Goal: Information Seeking & Learning: Check status

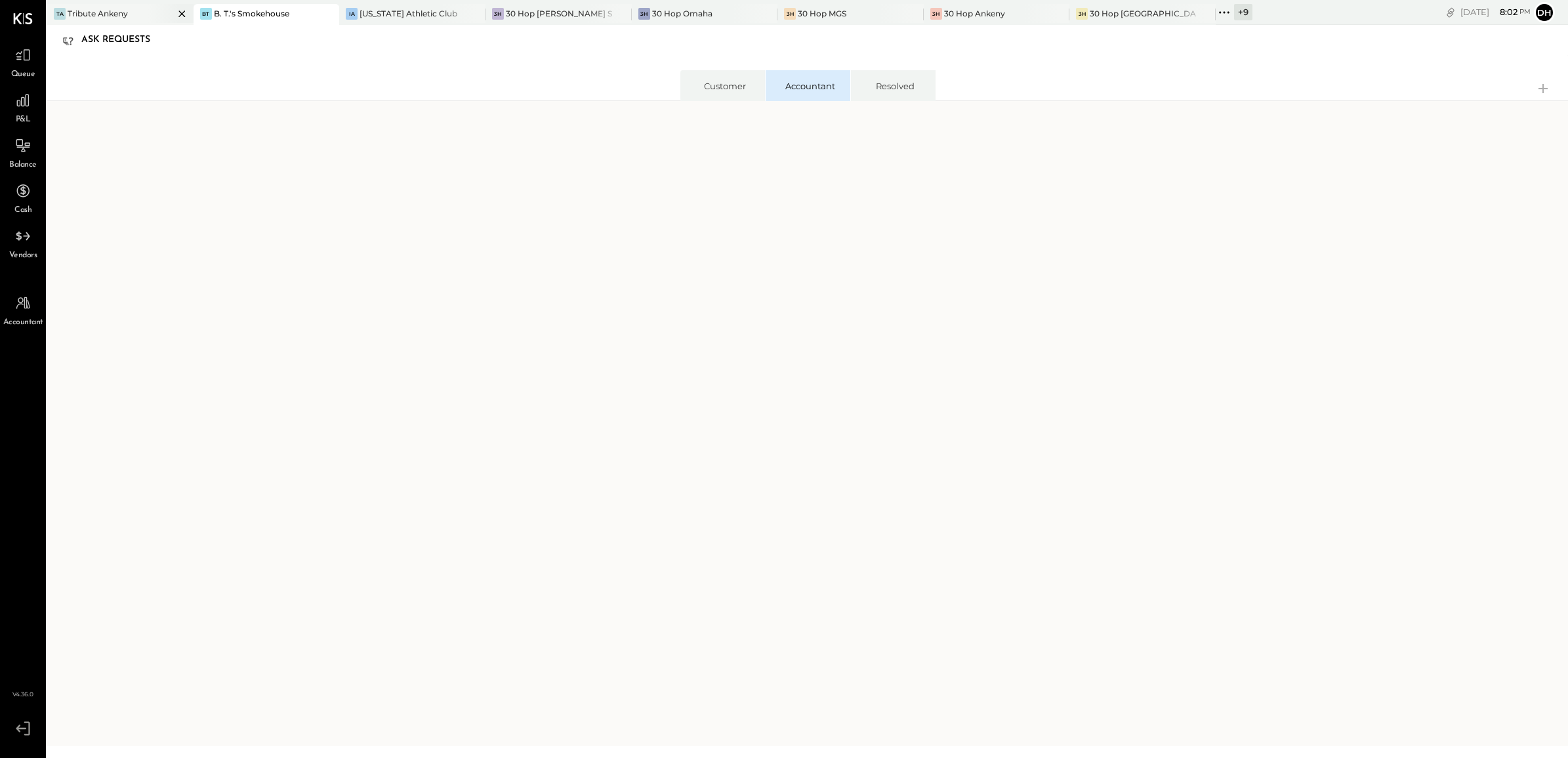
click at [103, 13] on div "Tribute Ankeny" at bounding box center [97, 14] width 61 height 11
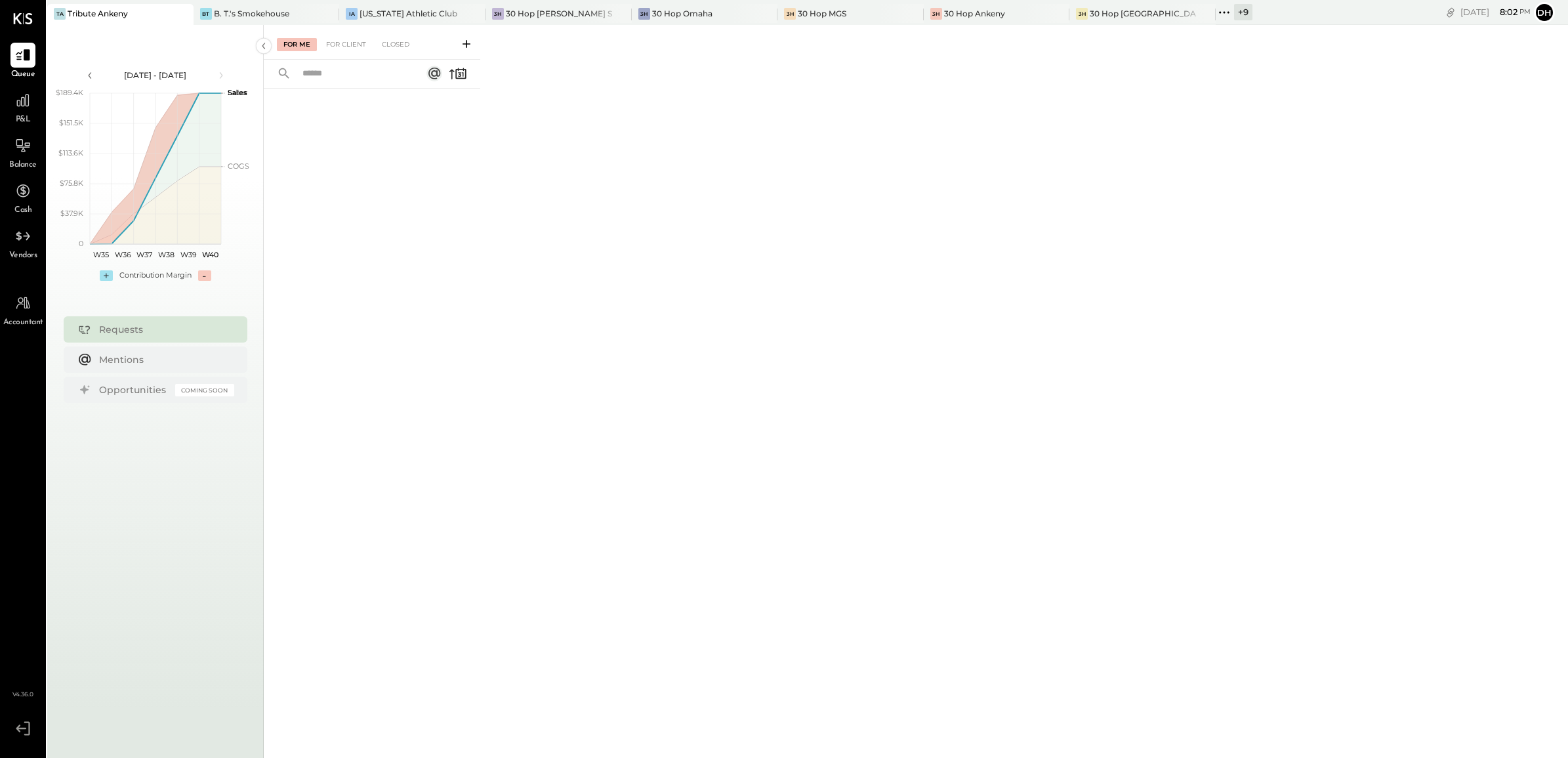
click at [1216, 15] on icon at bounding box center [1224, 12] width 17 height 17
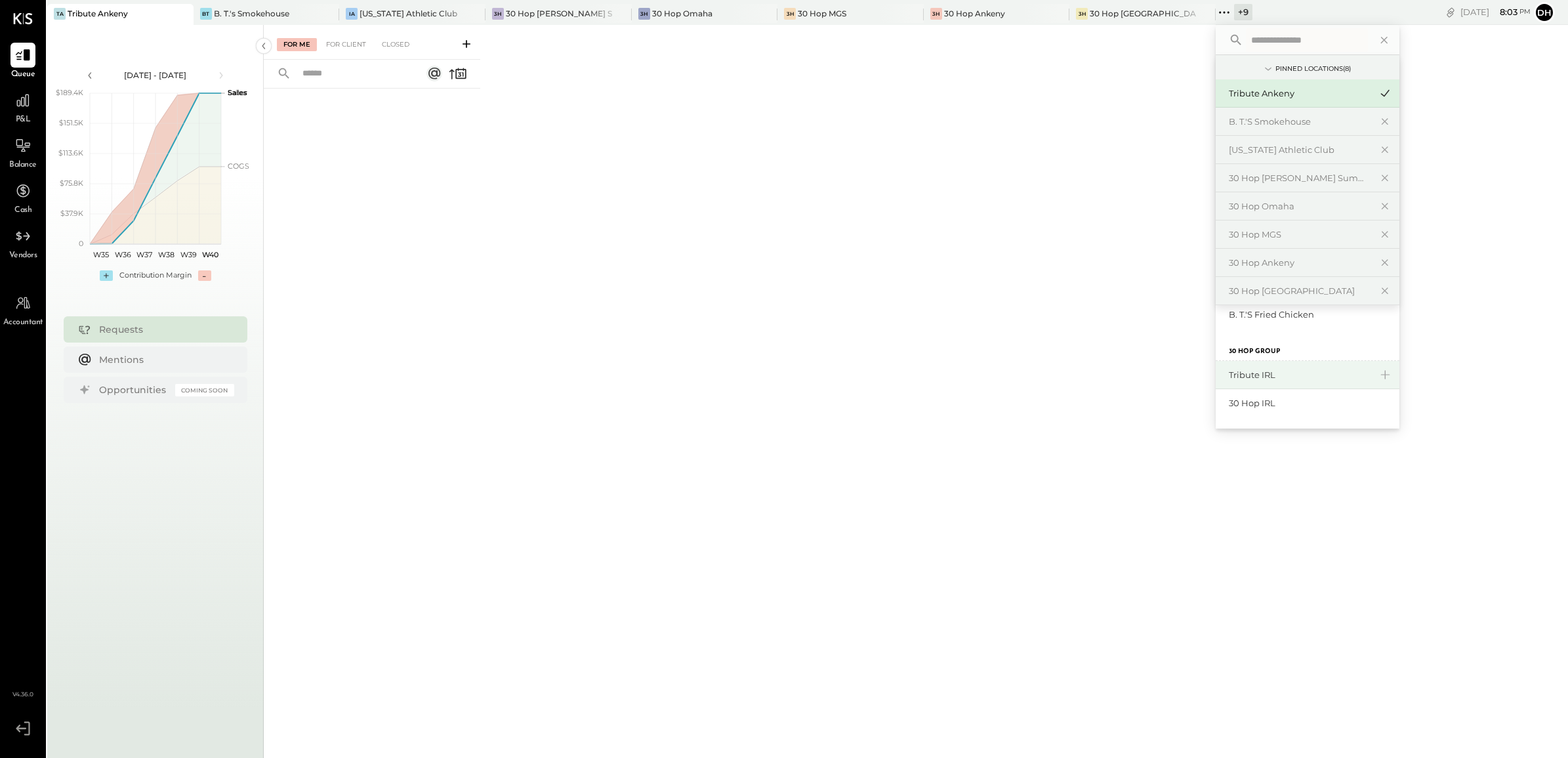
scroll to position [328, 0]
click at [1229, 319] on div "30 Hop IRL" at bounding box center [1299, 320] width 142 height 12
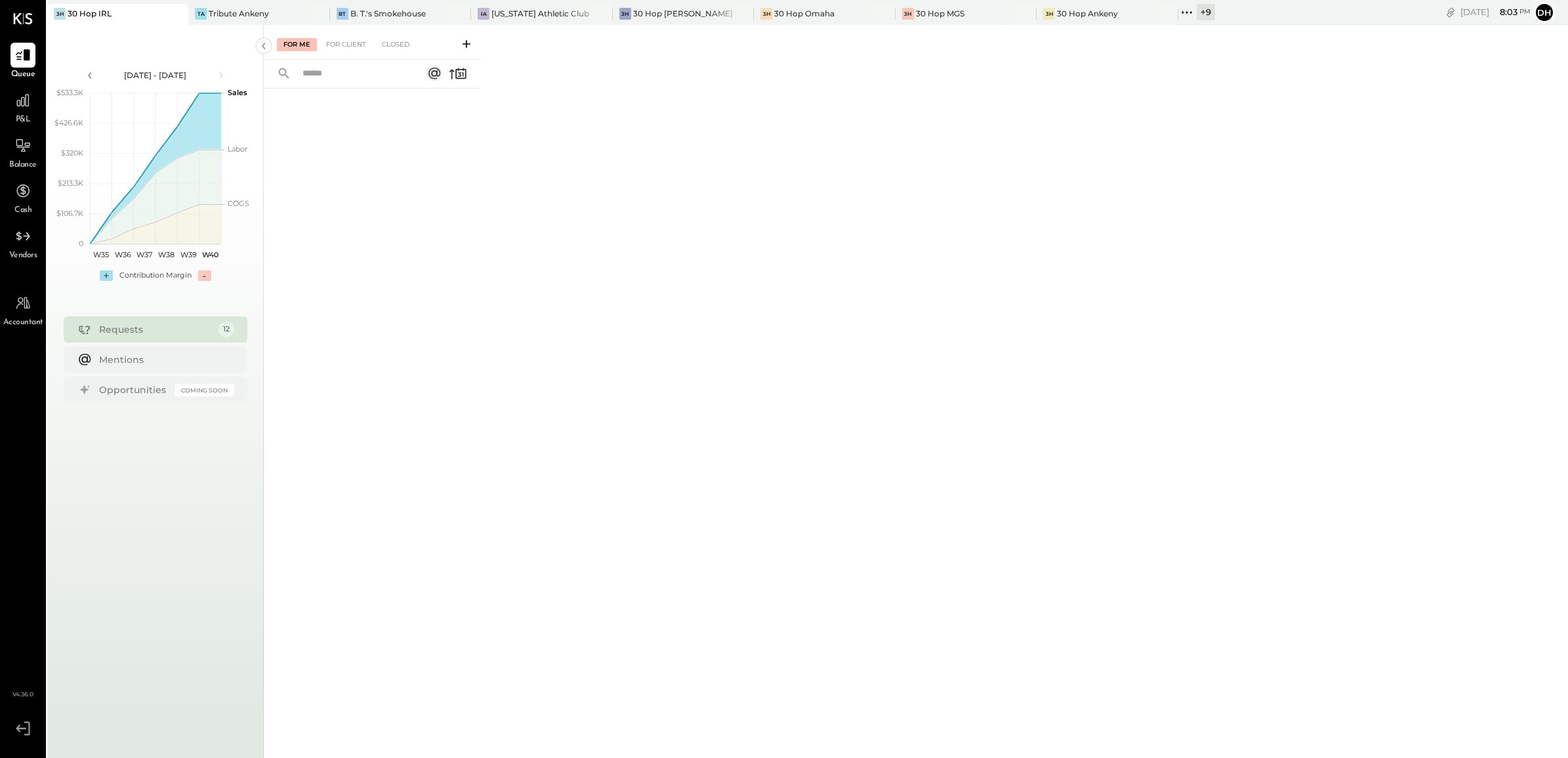
click at [466, 40] on icon at bounding box center [467, 44] width 13 height 13
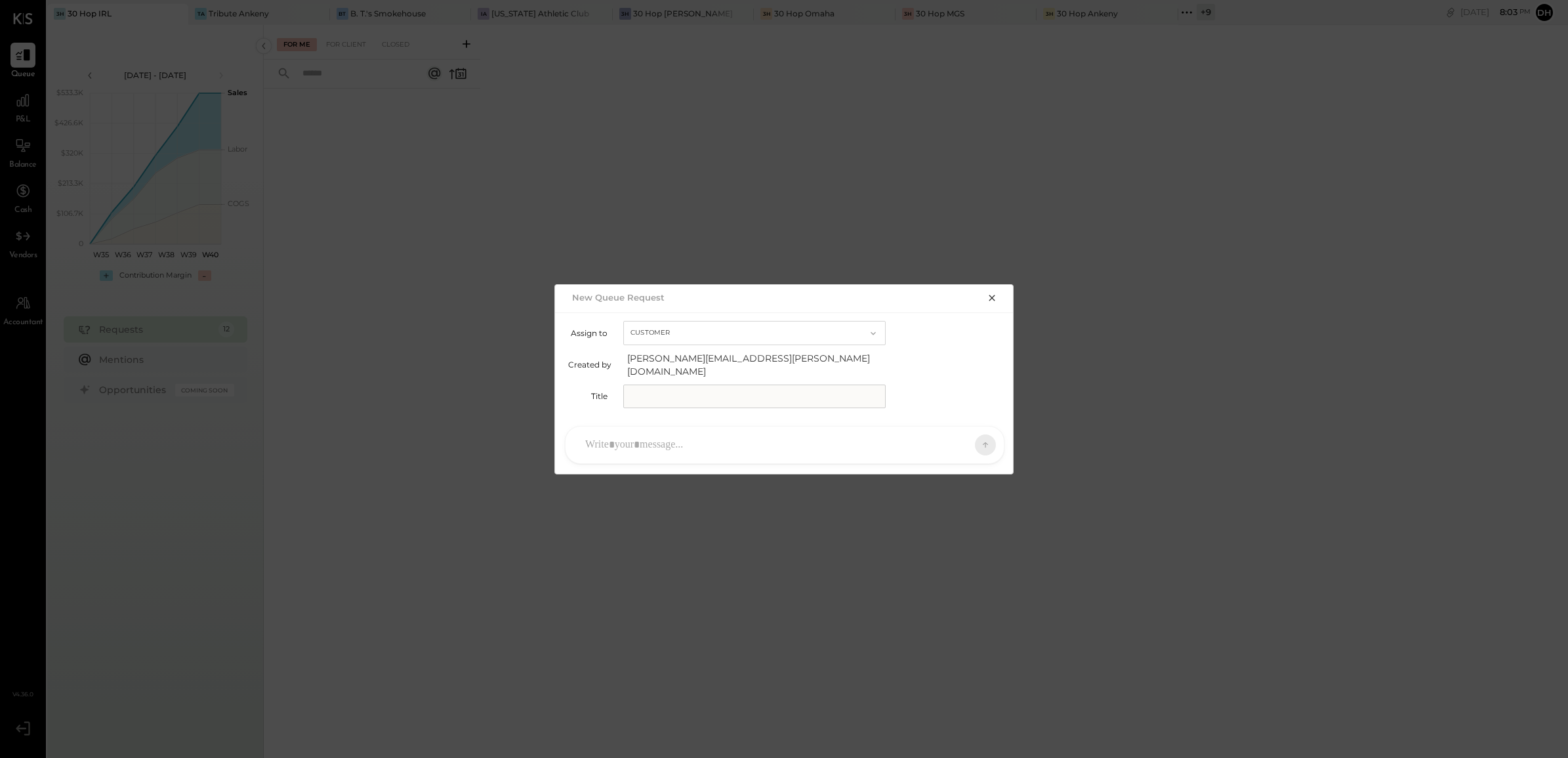
click at [712, 387] on input "text" at bounding box center [755, 396] width 262 height 23
type input "**********"
click at [684, 446] on div at bounding box center [773, 445] width 389 height 29
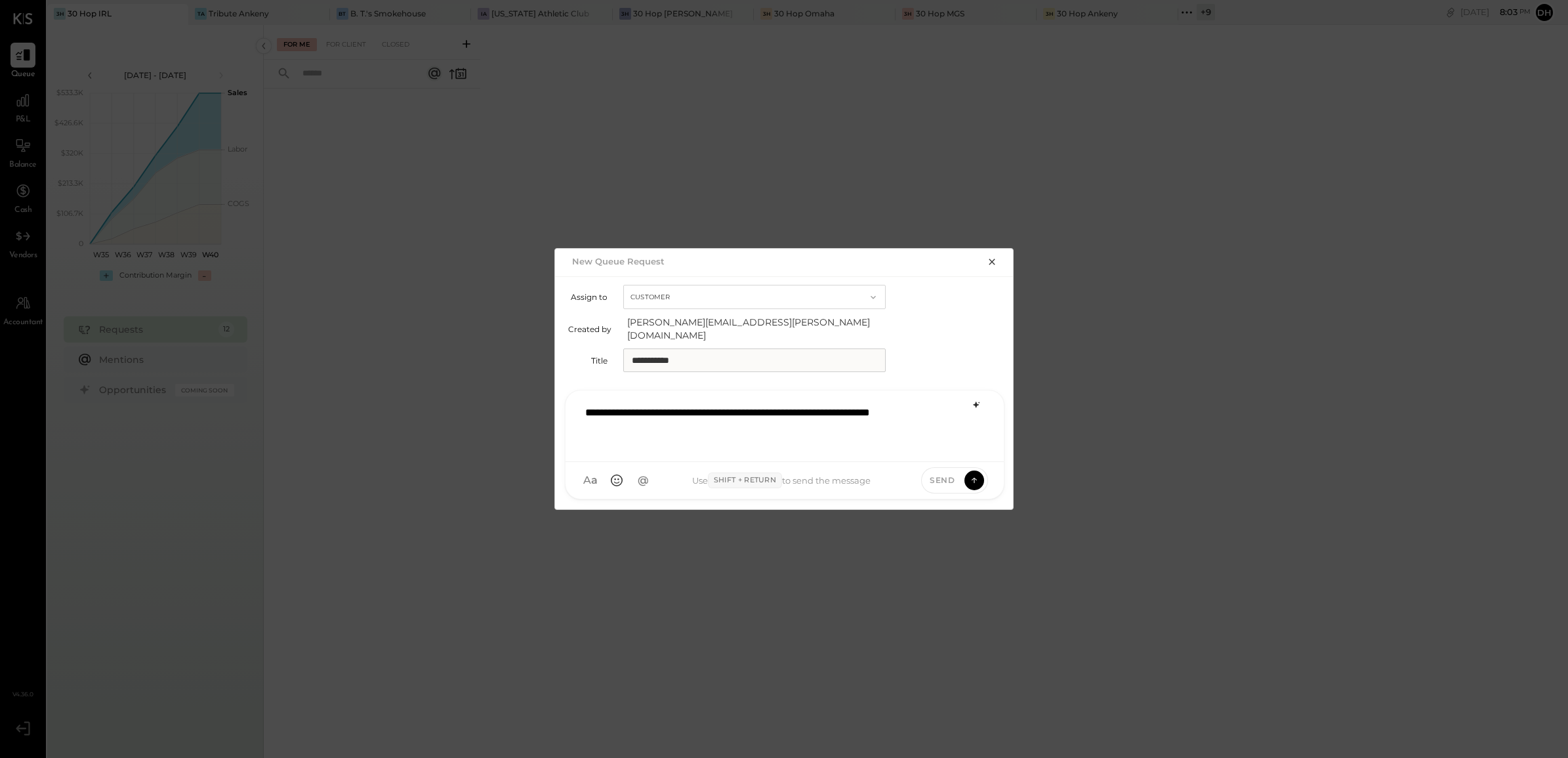
click at [974, 399] on icon at bounding box center [976, 404] width 11 height 11
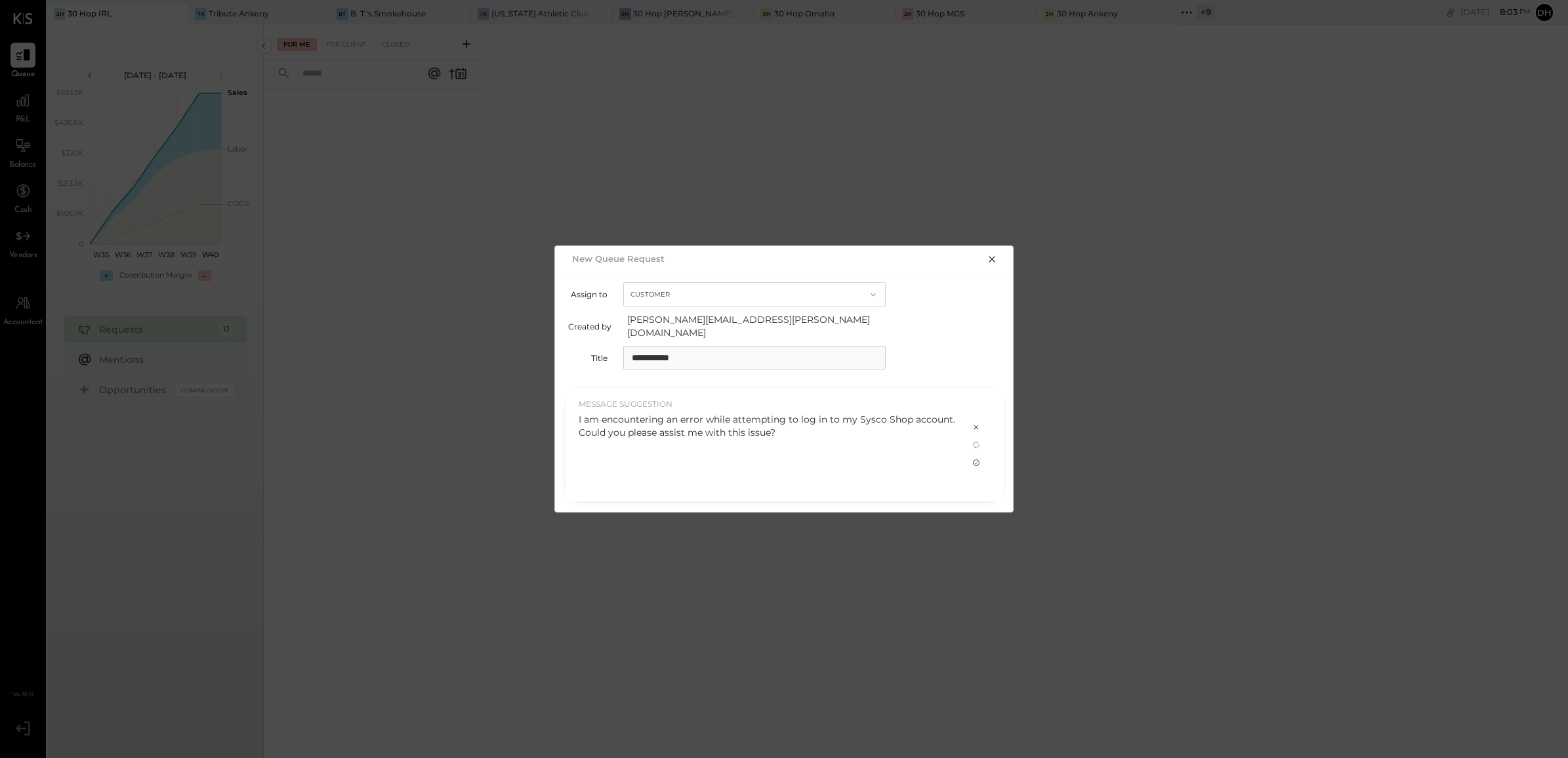
click at [978, 458] on icon at bounding box center [976, 462] width 11 height 11
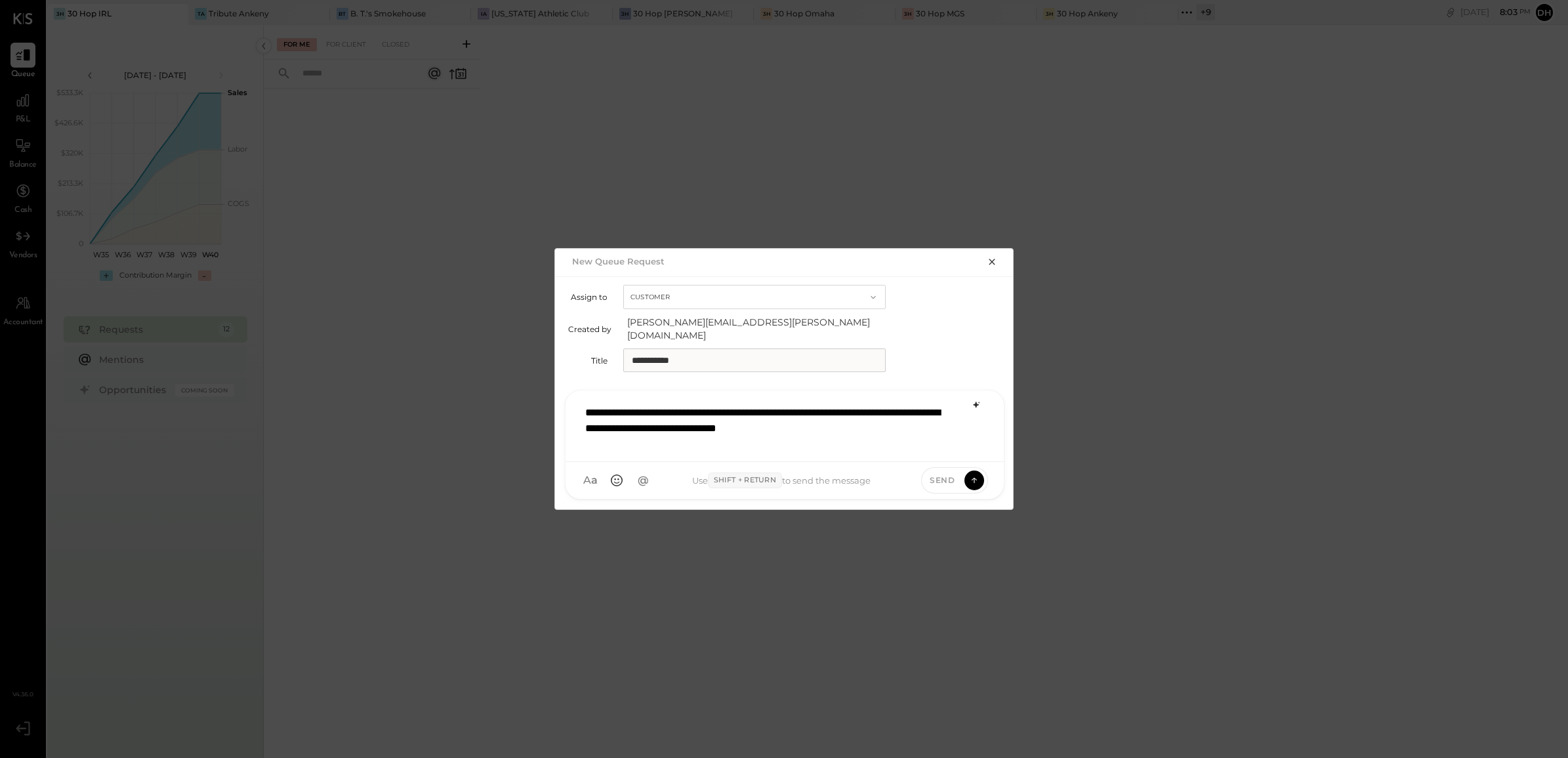
click at [878, 406] on div "**********" at bounding box center [784, 424] width 412 height 53
click at [974, 478] on icon at bounding box center [974, 480] width 1 height 5
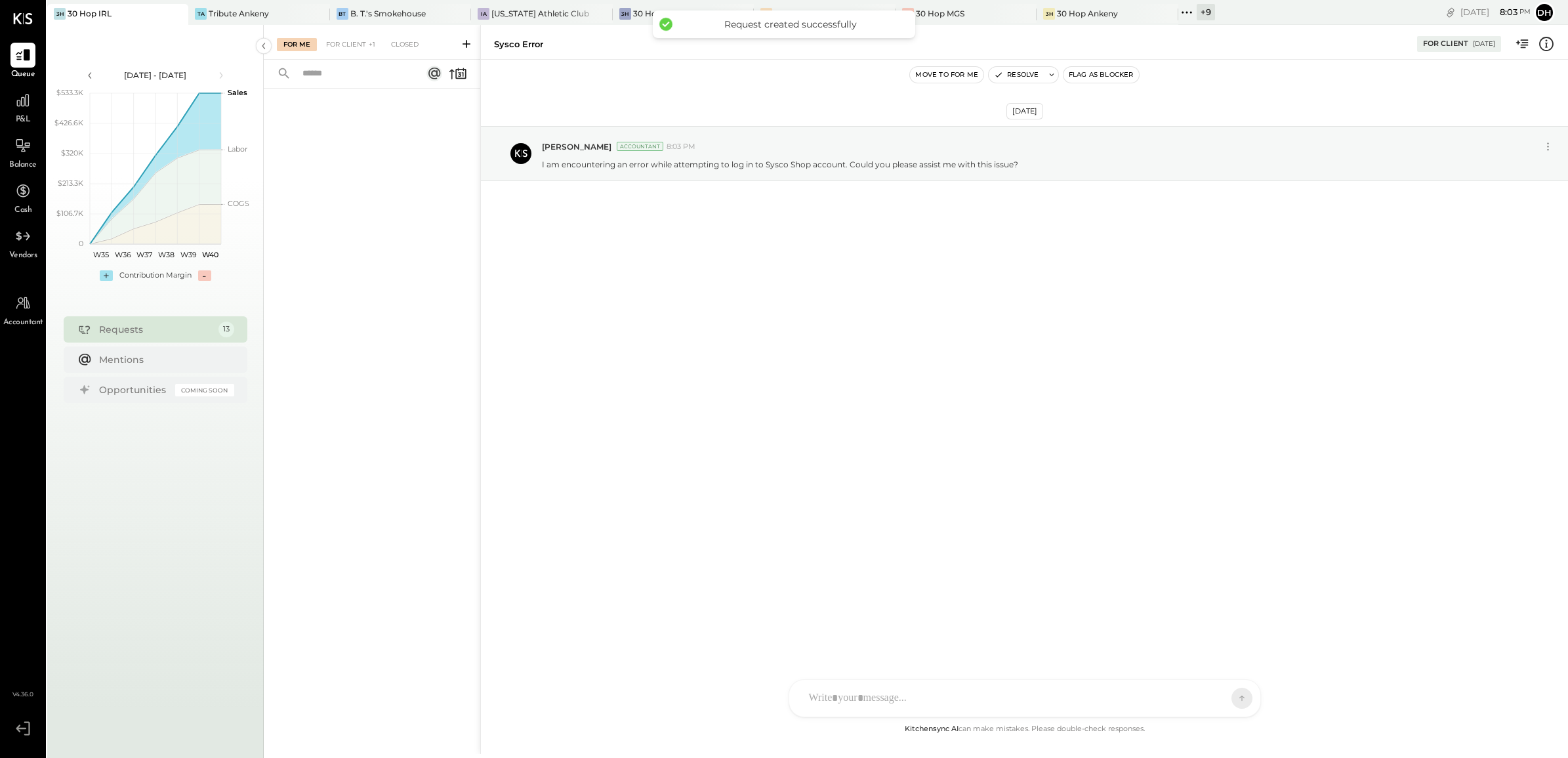
click at [1136, 683] on div at bounding box center [1025, 697] width 471 height 36
click at [840, 690] on button at bounding box center [840, 698] width 25 height 25
click at [871, 634] on div at bounding box center [1025, 642] width 445 height 53
paste div
click at [837, 696] on icon at bounding box center [840, 698] width 14 height 14
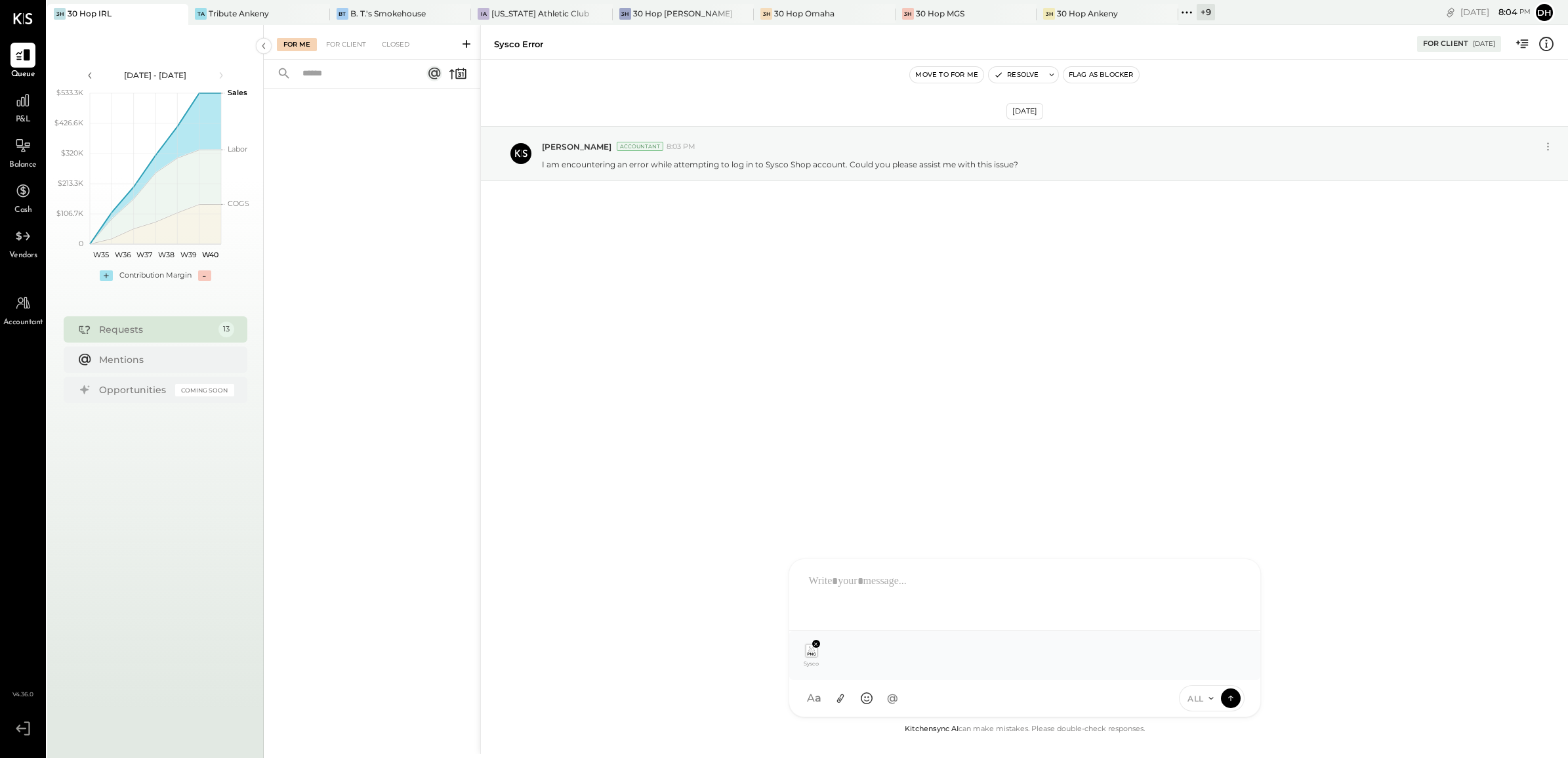
click at [1228, 699] on icon at bounding box center [1230, 698] width 12 height 13
click at [1232, 699] on icon at bounding box center [1230, 698] width 12 height 13
click at [873, 586] on div at bounding box center [1025, 593] width 445 height 53
click at [1231, 692] on icon at bounding box center [1230, 697] width 12 height 13
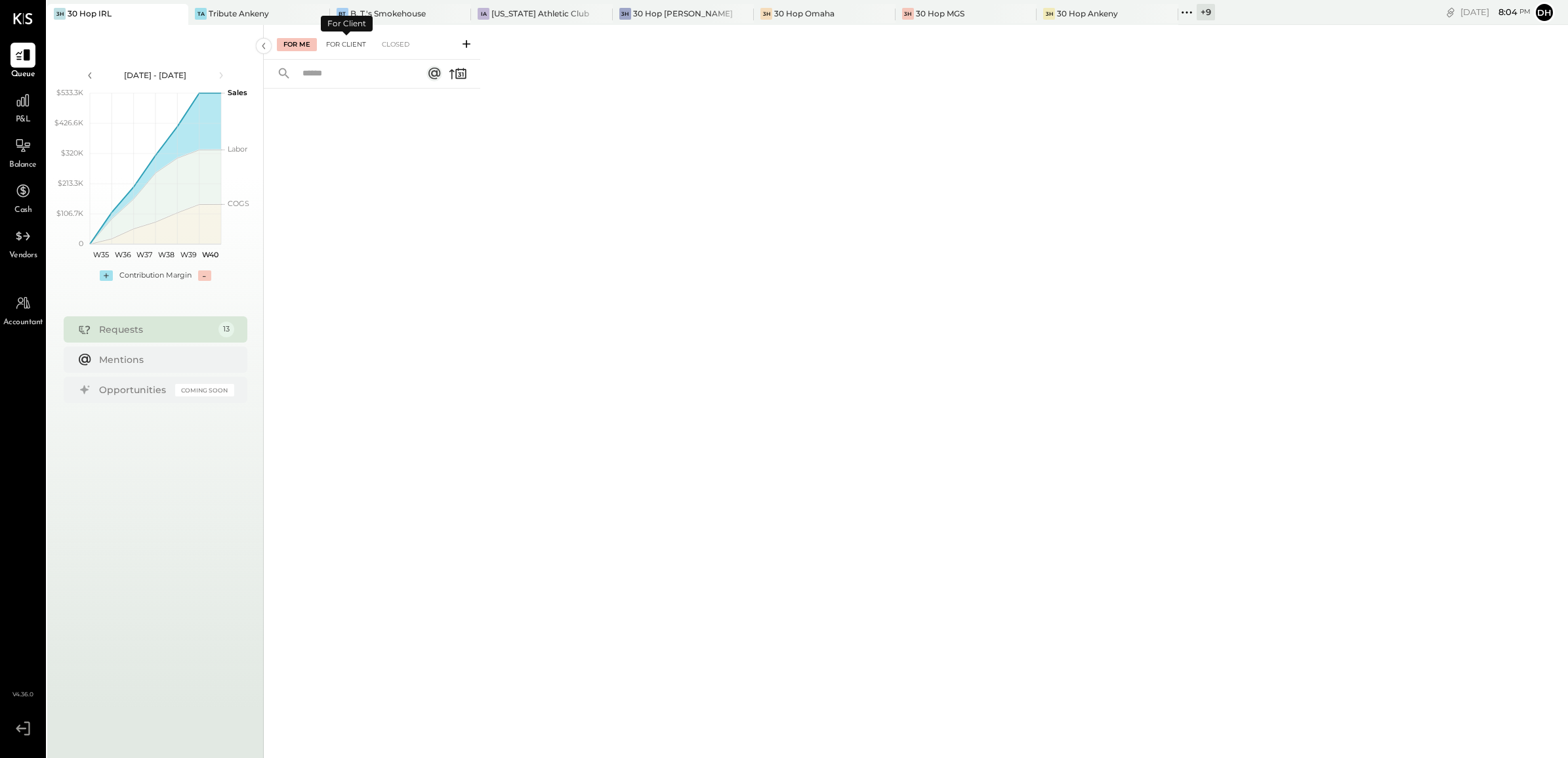
click at [329, 49] on div "For Client" at bounding box center [346, 45] width 53 height 13
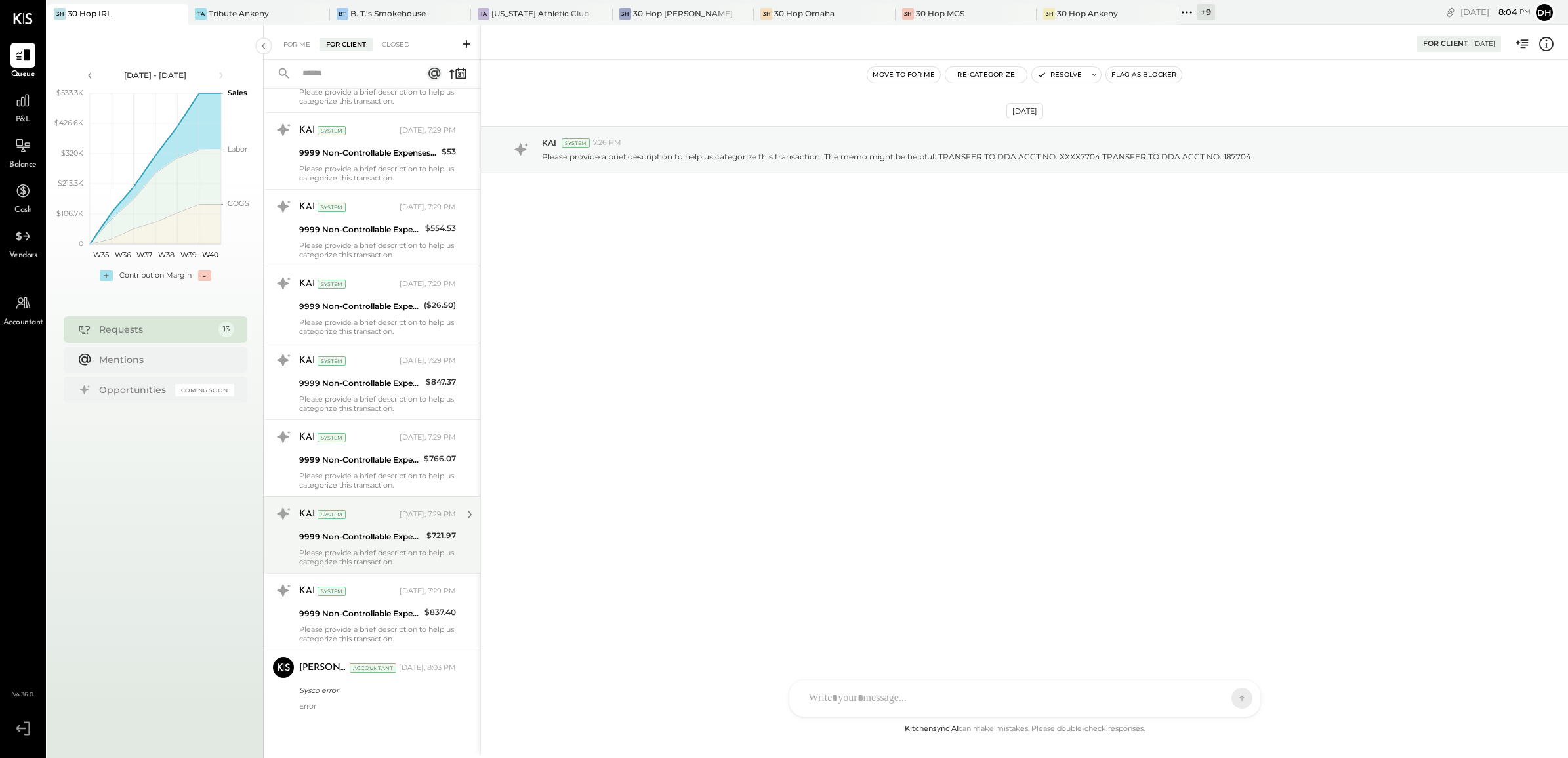
scroll to position [428, 0]
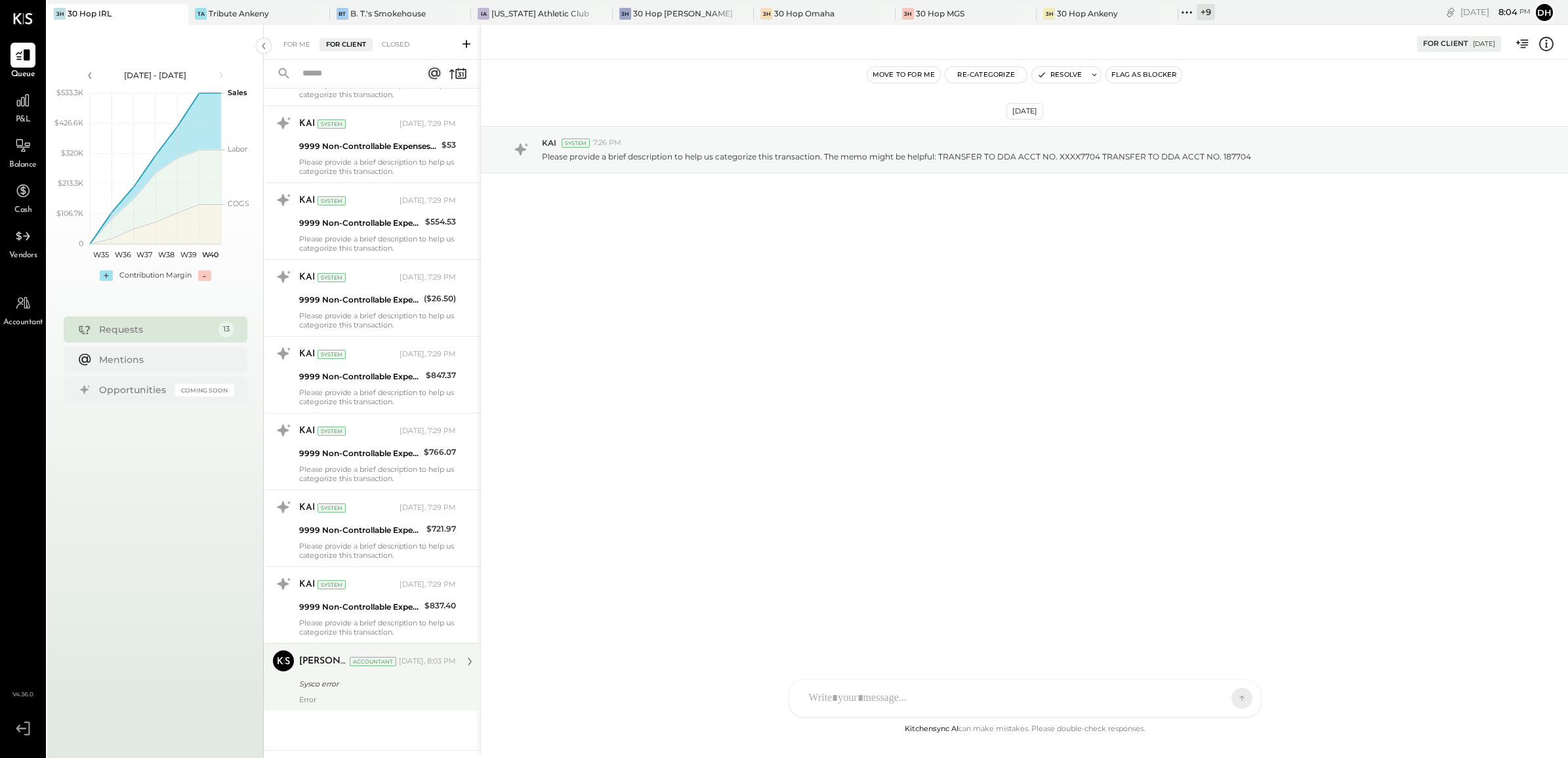
click at [330, 679] on div "Sysco error" at bounding box center [375, 683] width 153 height 13
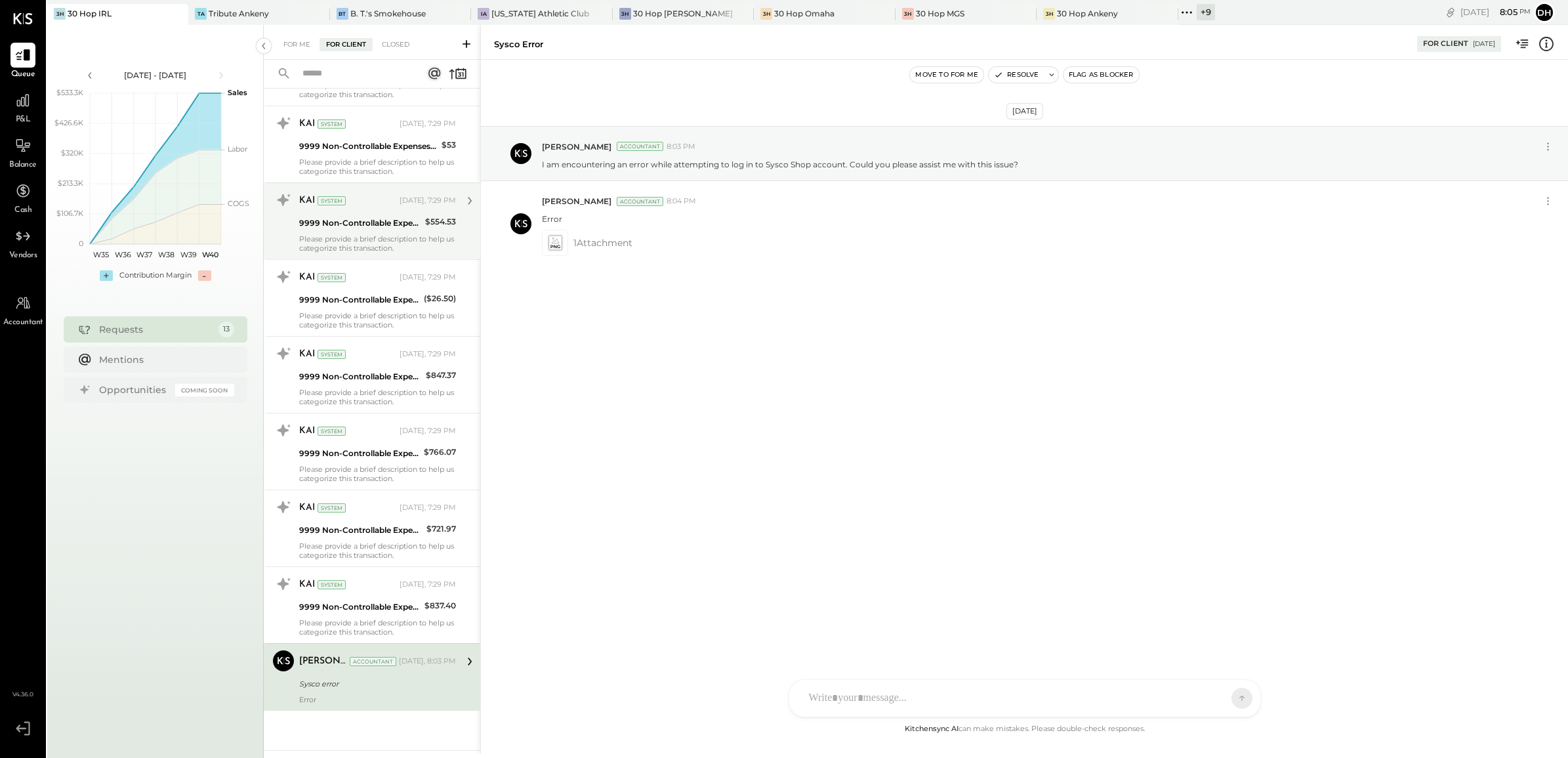
click at [358, 217] on div "9999 Non-Controllable Expenses:Other Income and Expenses:To Be Classified P&L" at bounding box center [360, 223] width 122 height 13
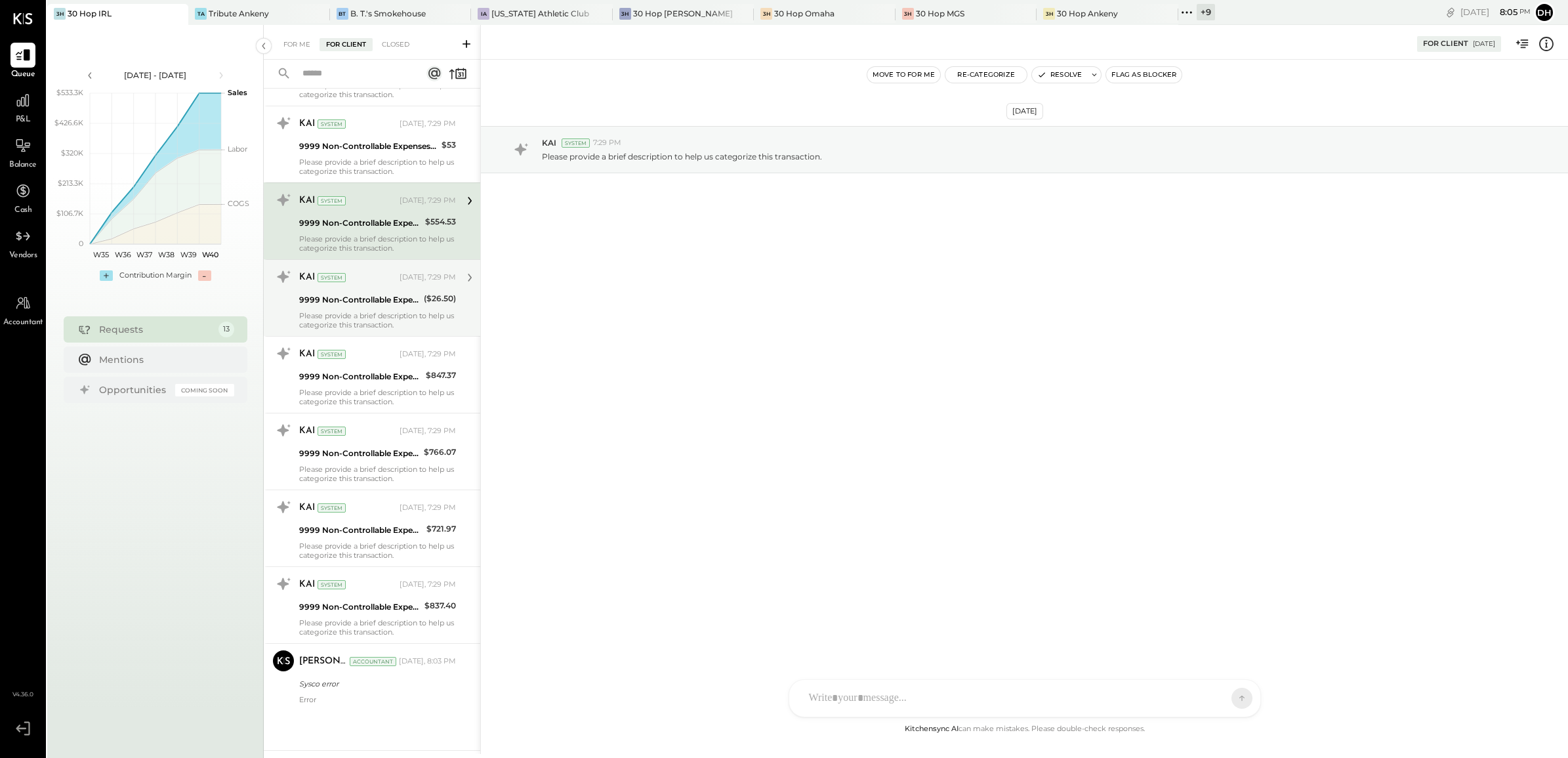
click at [358, 305] on div "9999 Non-Controllable Expenses:Other Income and Expenses:To Be Classified P&L" at bounding box center [359, 300] width 121 height 13
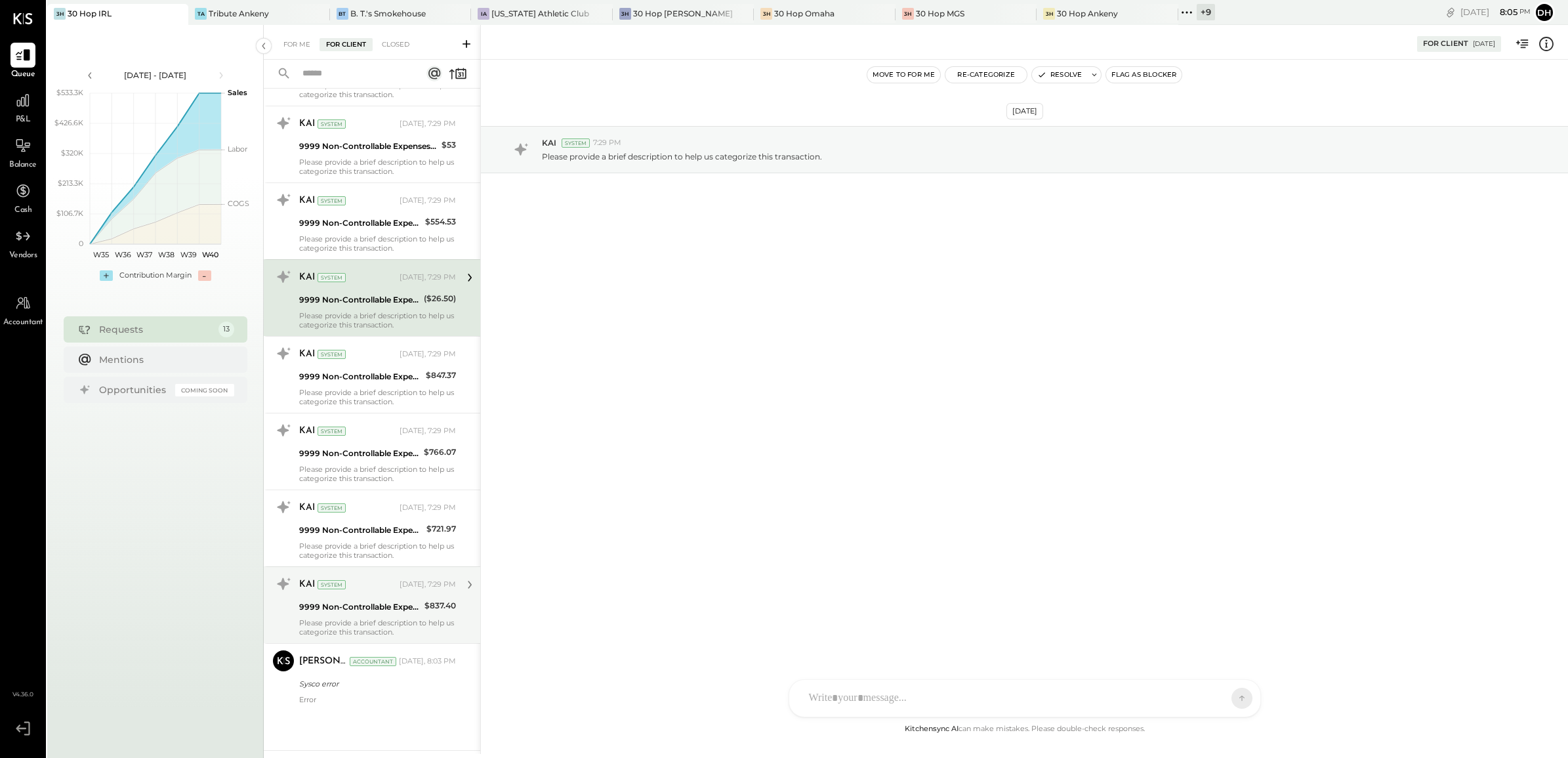
click at [350, 613] on div "9999 Non-Controllable Expenses:Other Income and Expenses:To Be Classified P&L" at bounding box center [360, 607] width 121 height 15
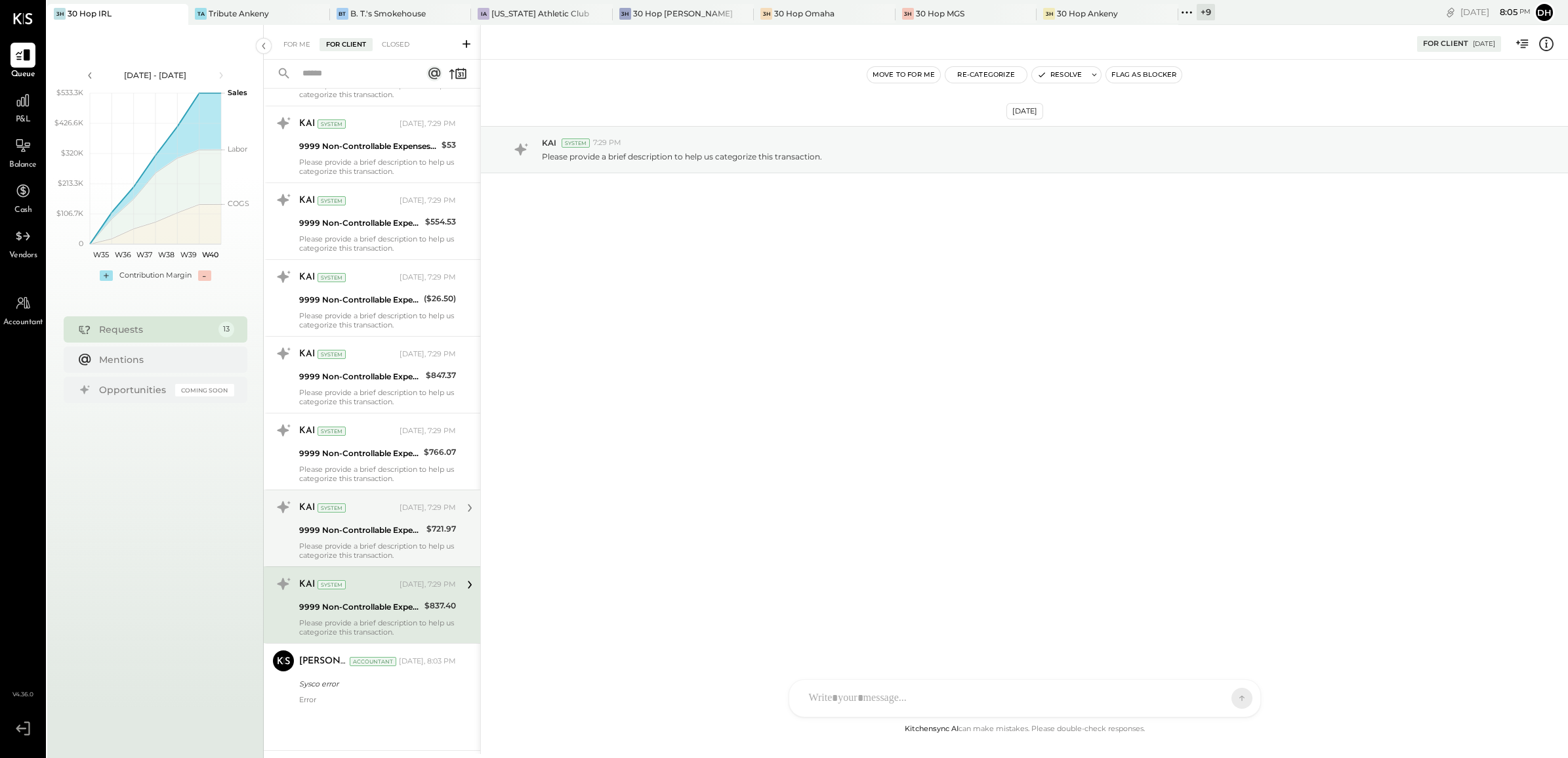
click at [343, 534] on div "9999 Non-Controllable Expenses:Other Income and Expenses:To Be Classified P&L" at bounding box center [360, 530] width 123 height 13
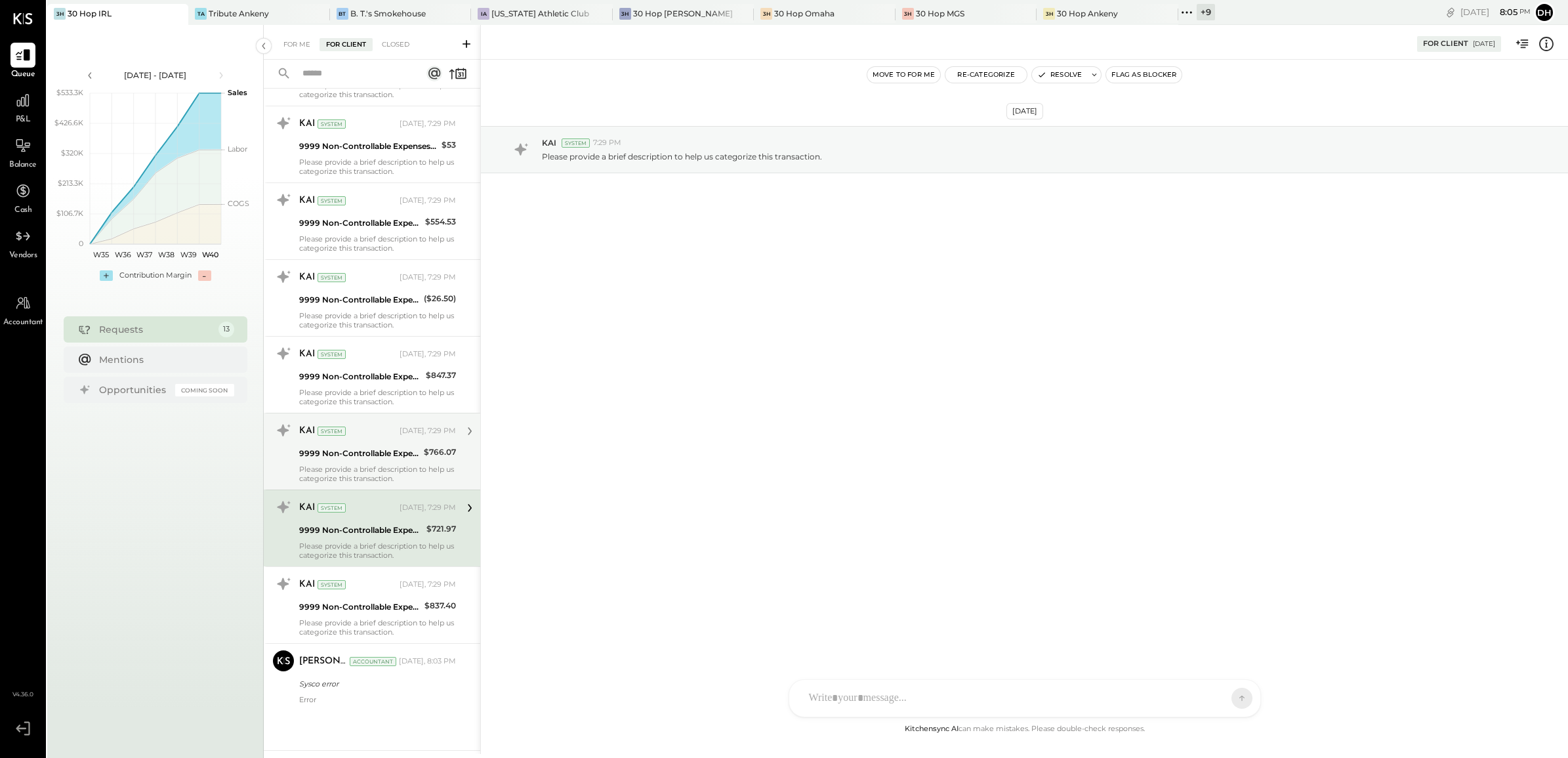
click at [340, 483] on div "KAI System [DATE], 7:29 PM 9999 Non-Controllable Expenses:Other Income and Expe…" at bounding box center [372, 451] width 216 height 77
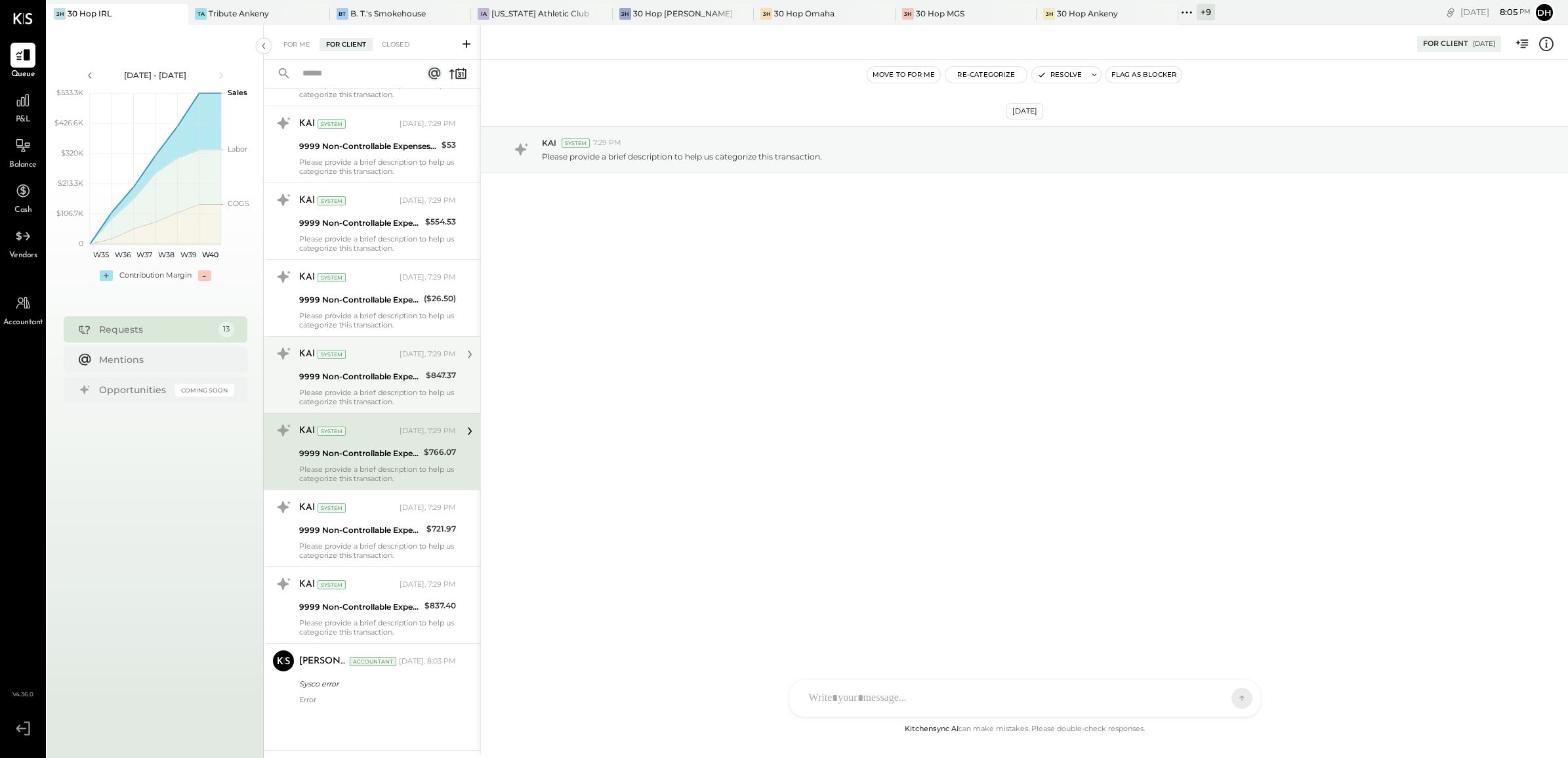
click at [344, 378] on div "9999 Non-Controllable Expenses:Other Income and Expenses:To Be Classified P&L" at bounding box center [360, 377] width 122 height 13
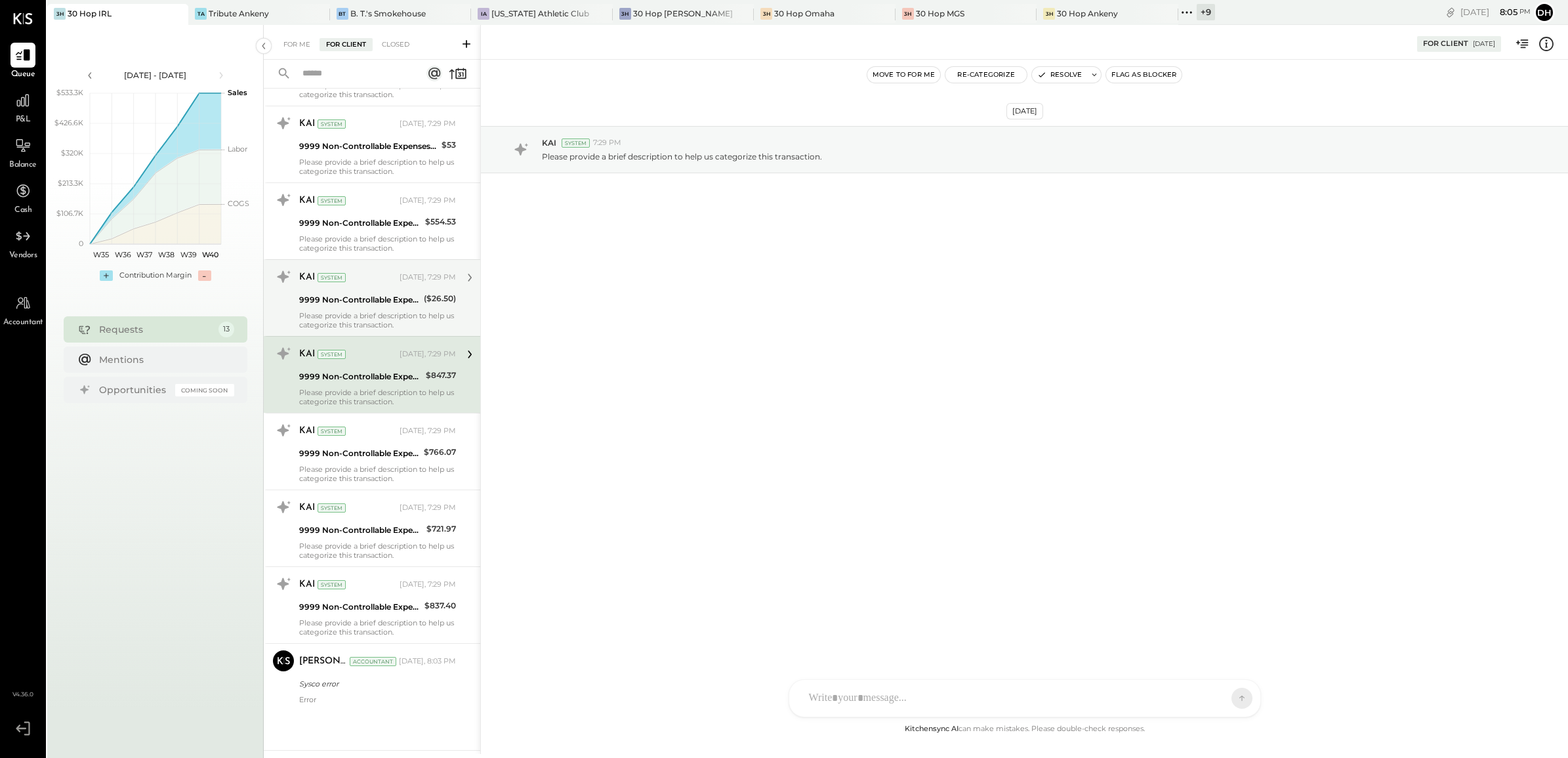
click at [317, 287] on div "KAI System [DATE], 7:29 PM" at bounding box center [377, 278] width 157 height 23
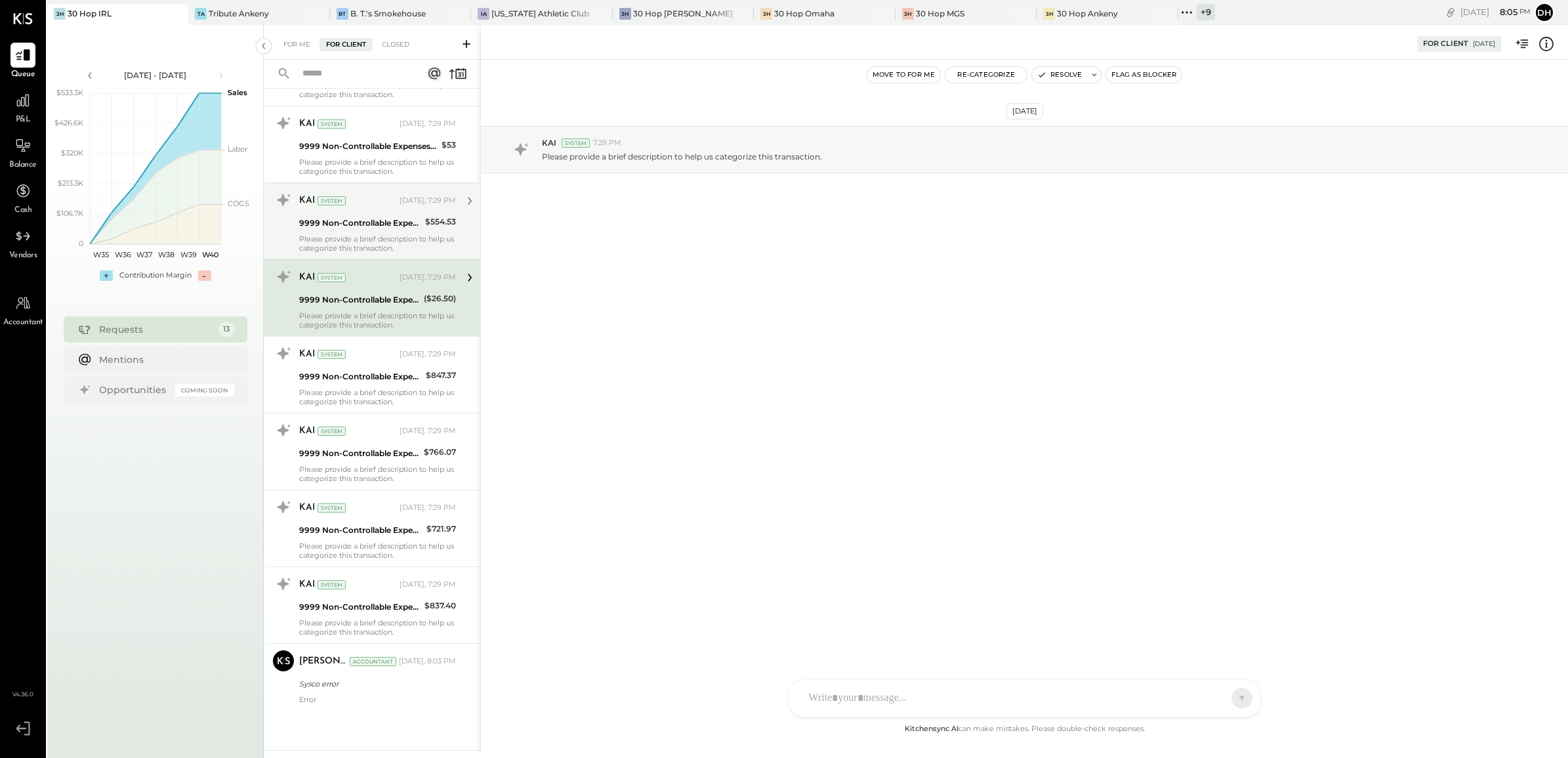
click at [317, 234] on div "Please provide a brief description to help us categorize this transaction." at bounding box center [377, 243] width 157 height 19
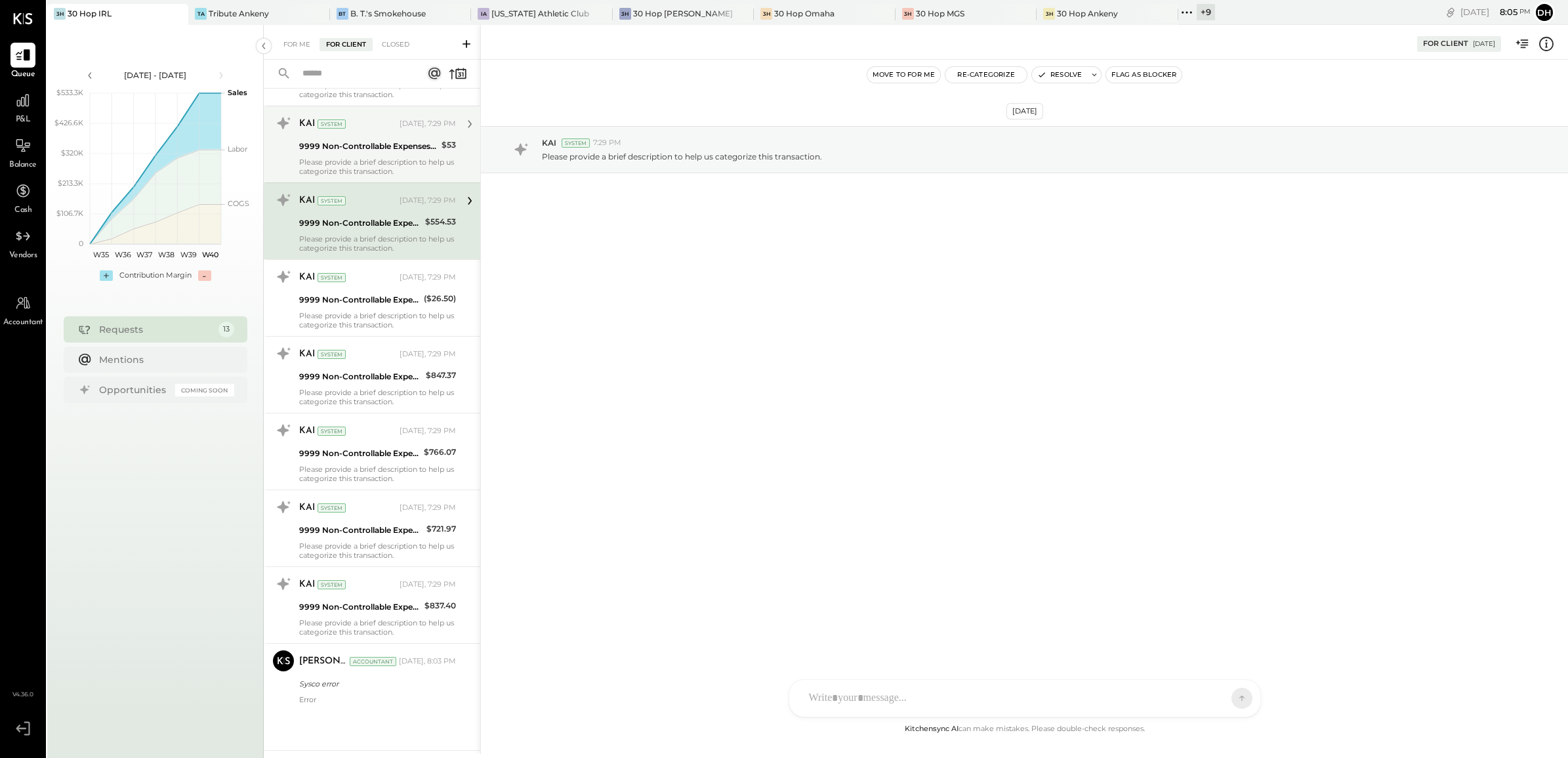
click at [310, 165] on div "Please provide a brief description to help us categorize this transaction." at bounding box center [377, 166] width 157 height 19
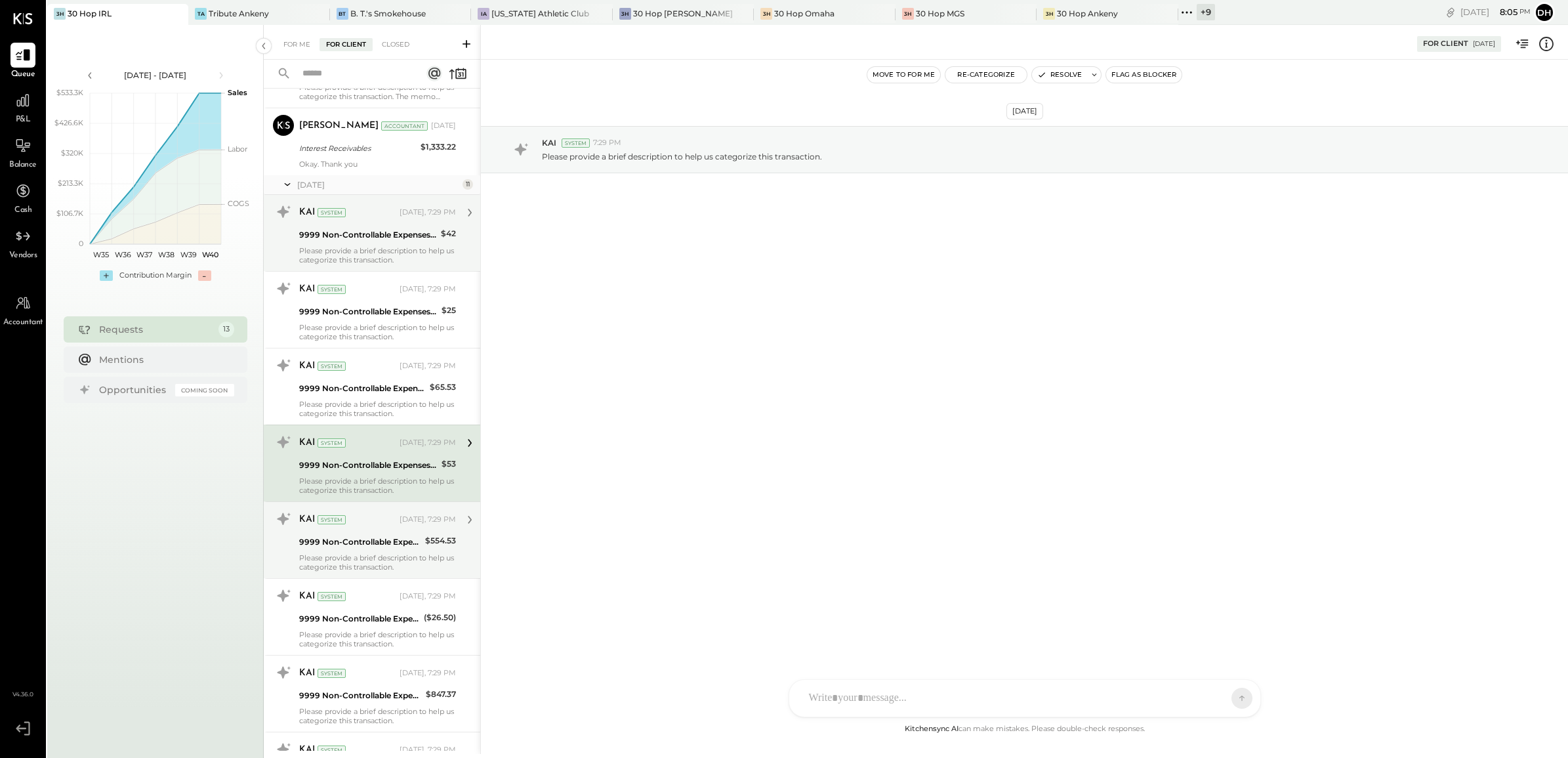
scroll to position [100, 0]
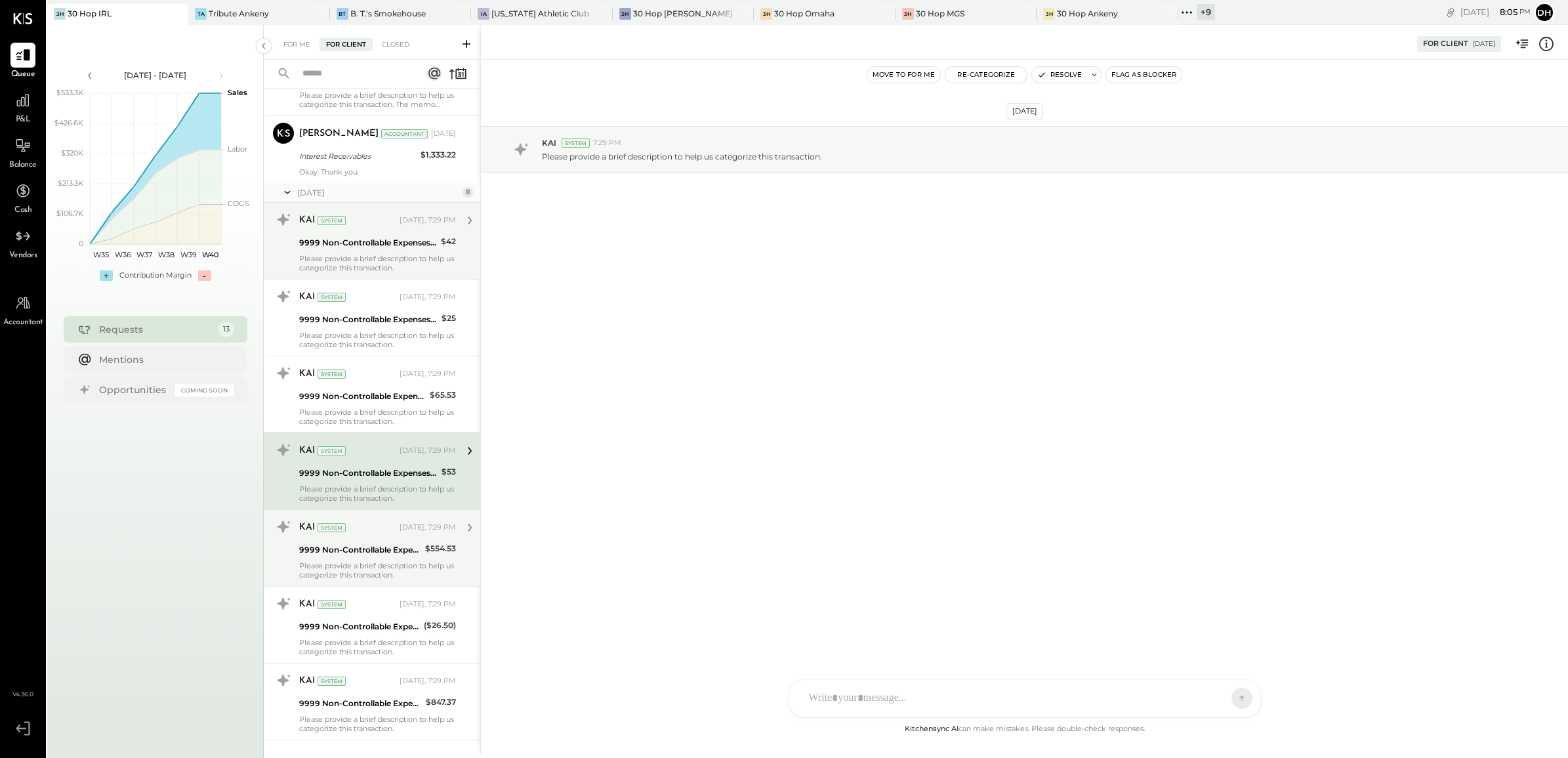
drag, startPoint x: 346, startPoint y: 356, endPoint x: 336, endPoint y: 247, distance: 109.5
click at [345, 356] on div "KAI System [DATE], 7:29 PM 9999 Non-Controllable Expenses:Other Income and Expe…" at bounding box center [372, 394] width 216 height 77
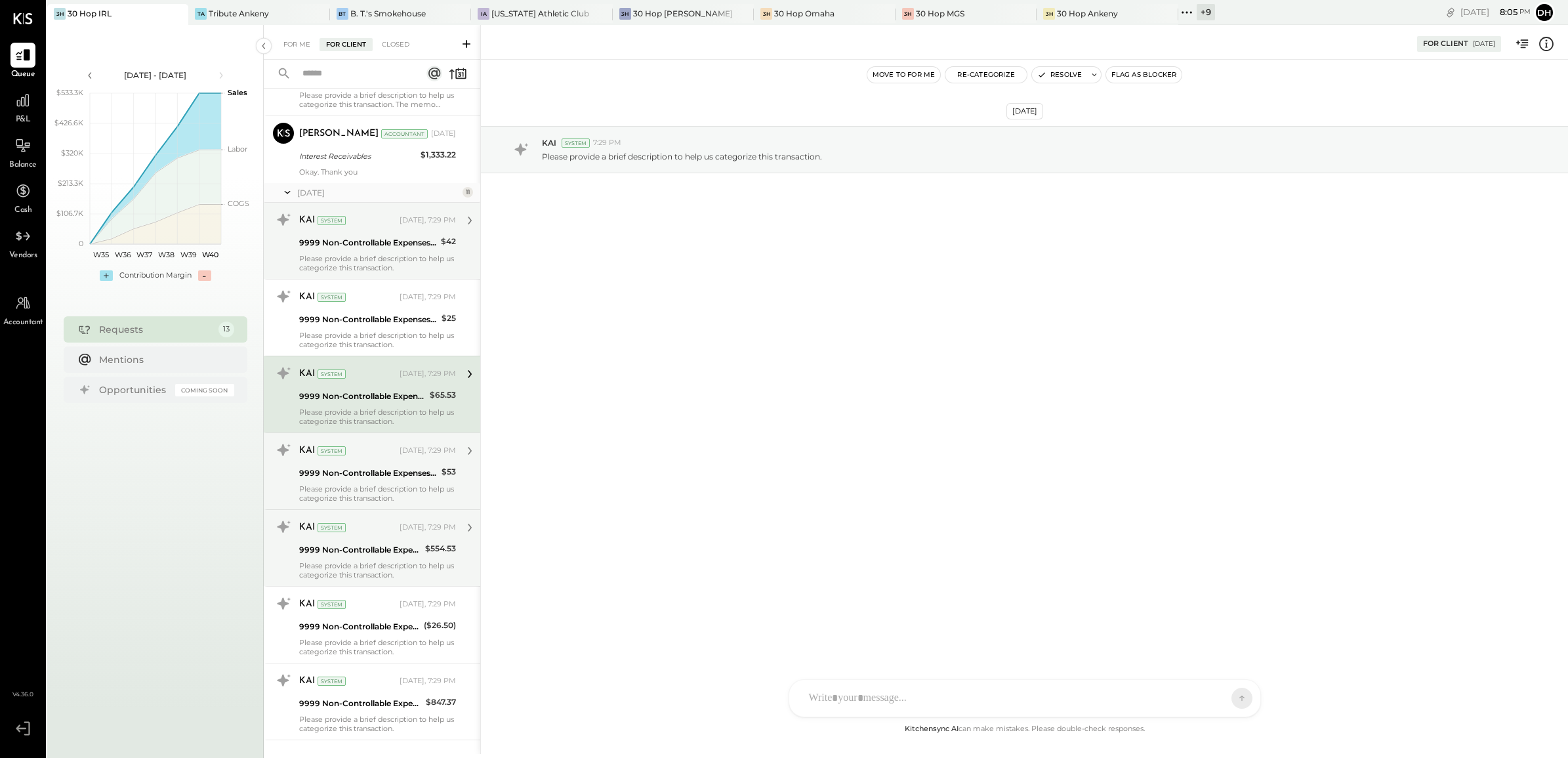
click at [349, 207] on div "KAI System [DATE], 7:29 PM 9999 Non-Controllable Expenses:Other Income and Expe…" at bounding box center [372, 241] width 216 height 76
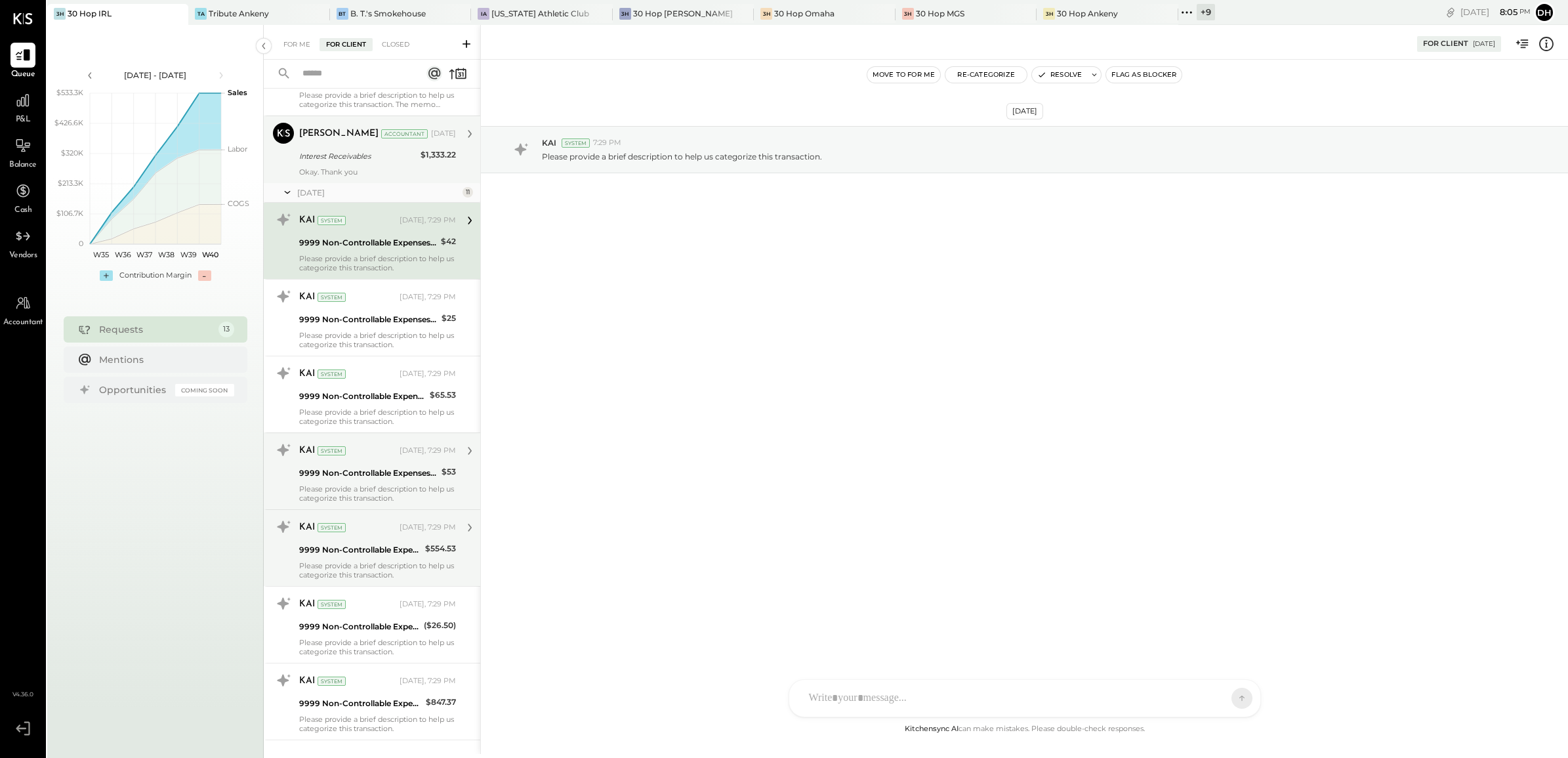
click at [354, 158] on div "Interest Receivables" at bounding box center [357, 156] width 117 height 13
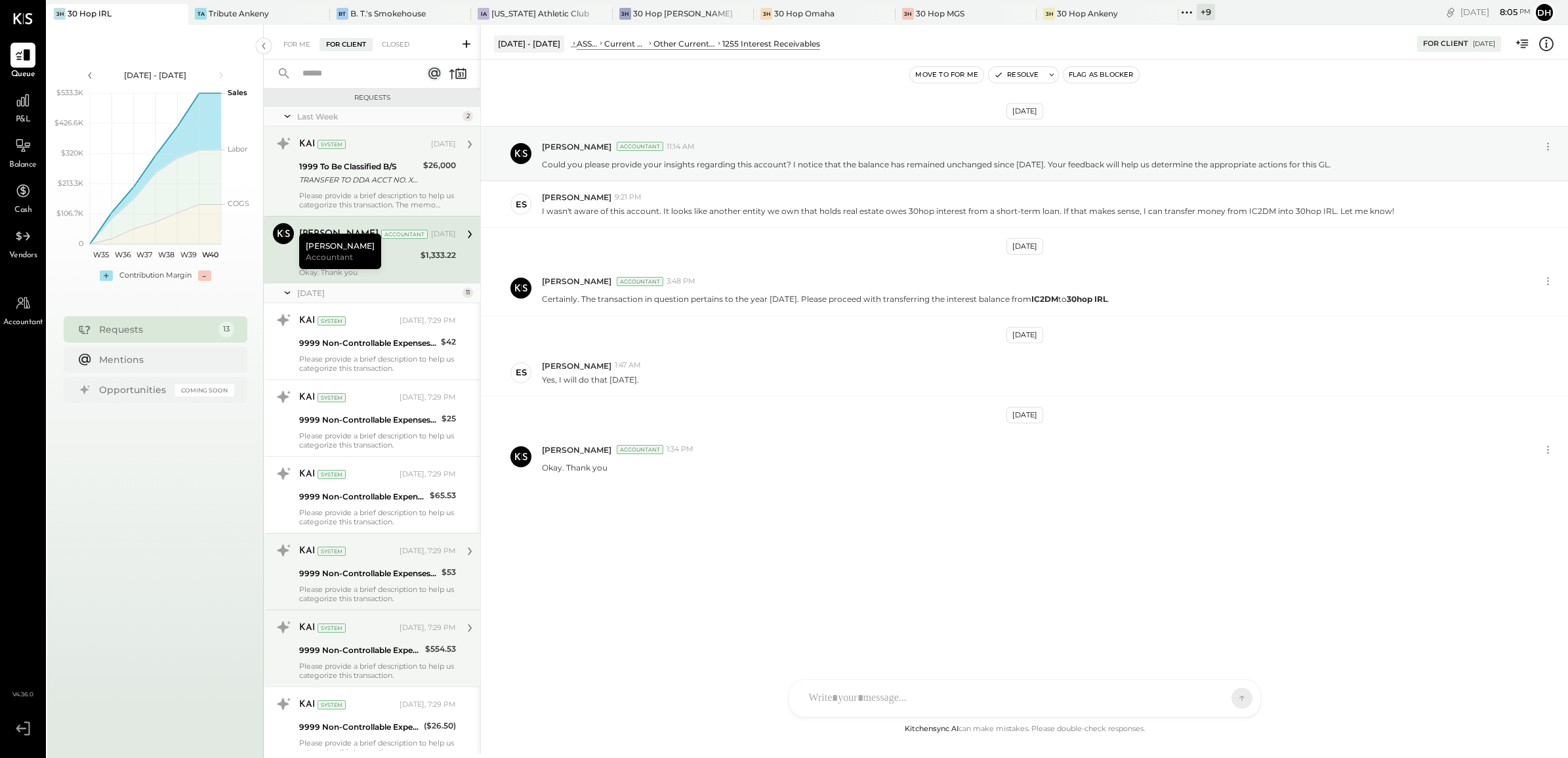
click at [317, 178] on div "TRANSFER TO DDA ACCT NO. XXXX7704 TRANSFER TO DDA ACCT NO. 187704" at bounding box center [359, 180] width 120 height 13
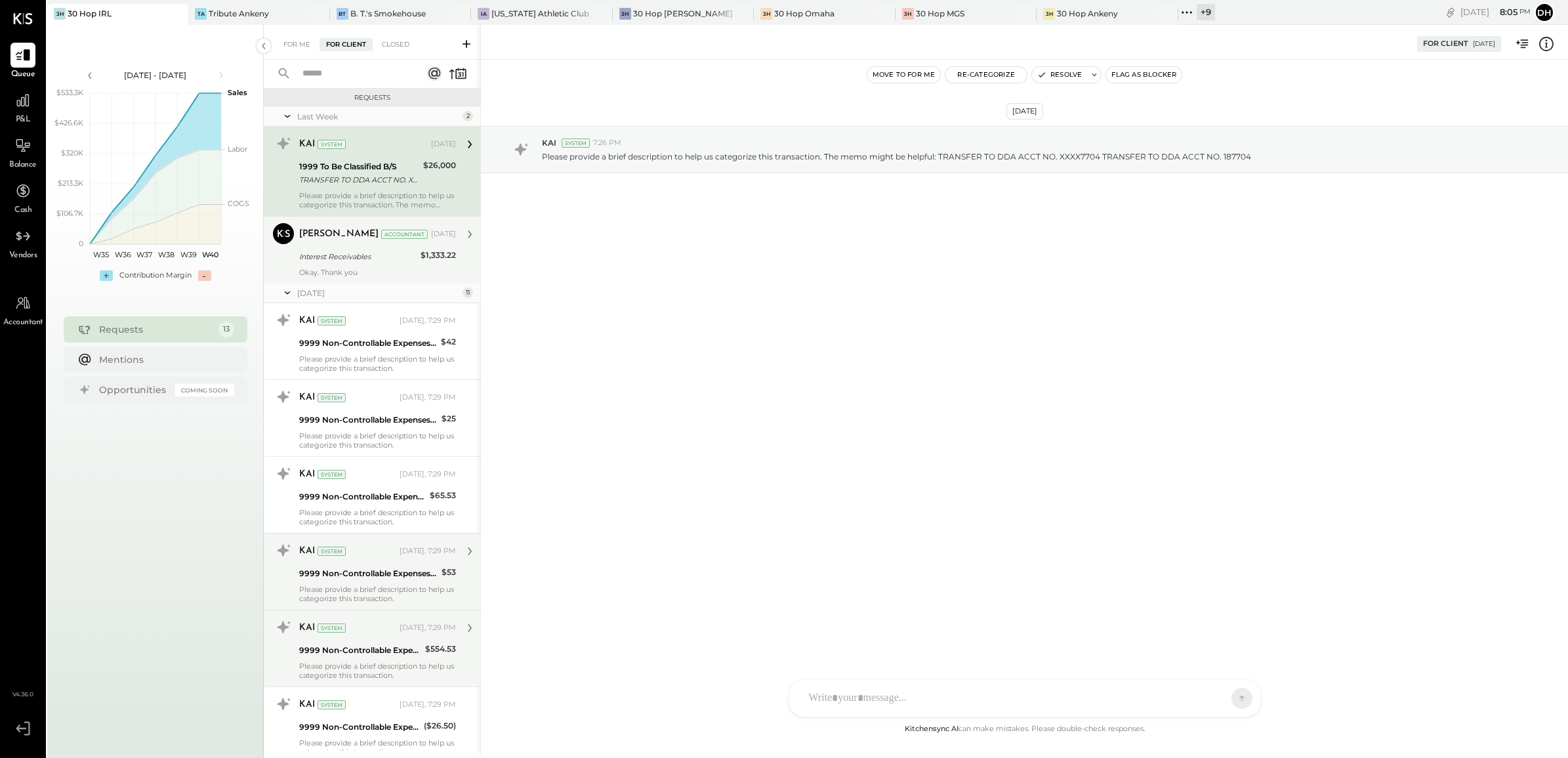
click at [391, 261] on div "Interest Receivables" at bounding box center [357, 257] width 117 height 13
